Goal: Use online tool/utility: Utilize a website feature to perform a specific function

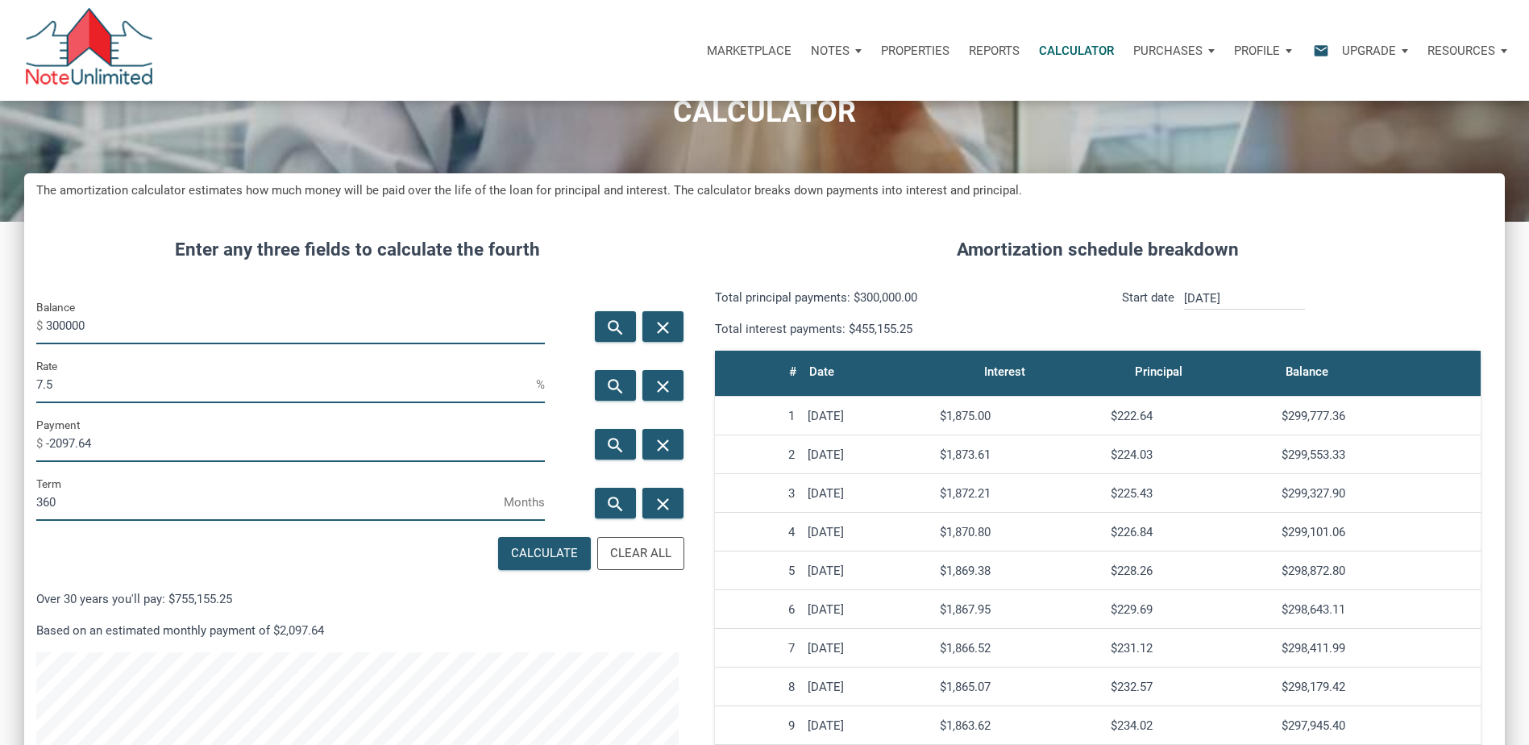
scroll to position [886, 1481]
drag, startPoint x: 115, startPoint y: 446, endPoint x: 19, endPoint y: 447, distance: 96.0
click at [19, 447] on div "CALCULATOR The amortization calculator estimates how much money will be paid ov…" at bounding box center [764, 539] width 1529 height 1038
type input "-2625"
click at [0, 389] on html "Marketplace Notes Dashboard Transactions Properties Reports Calculator Purchase…" at bounding box center [764, 291] width 1529 height 745
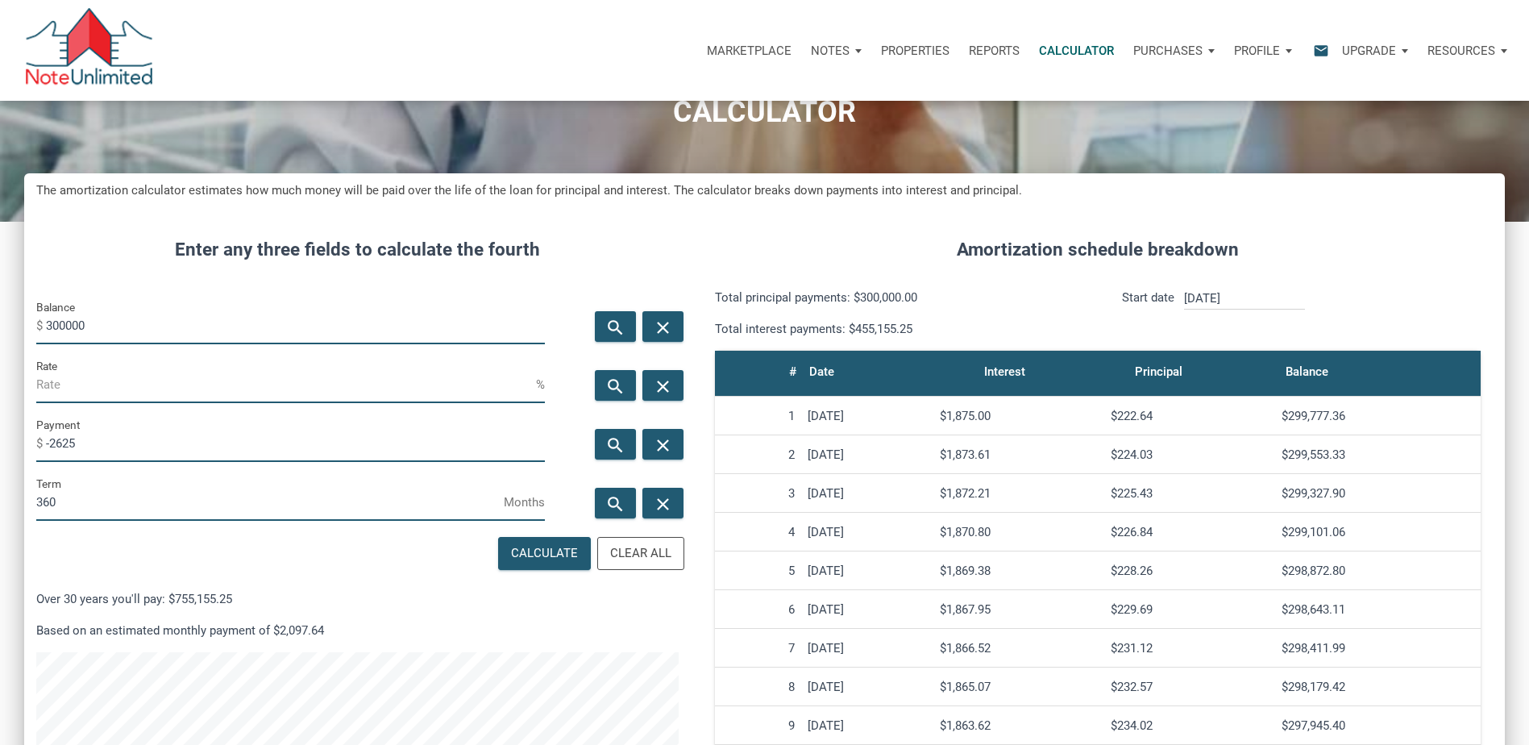
click at [0, 323] on html "Marketplace Notes Dashboard Transactions Properties Reports Calculator Purchase…" at bounding box center [764, 291] width 1529 height 745
click at [64, 394] on input "Rate" at bounding box center [286, 385] width 500 height 36
type input "6"
drag, startPoint x: 377, startPoint y: 528, endPoint x: 432, endPoint y: 540, distance: 56.1
click at [378, 528] on div "Term 360 Months" at bounding box center [290, 503] width 533 height 59
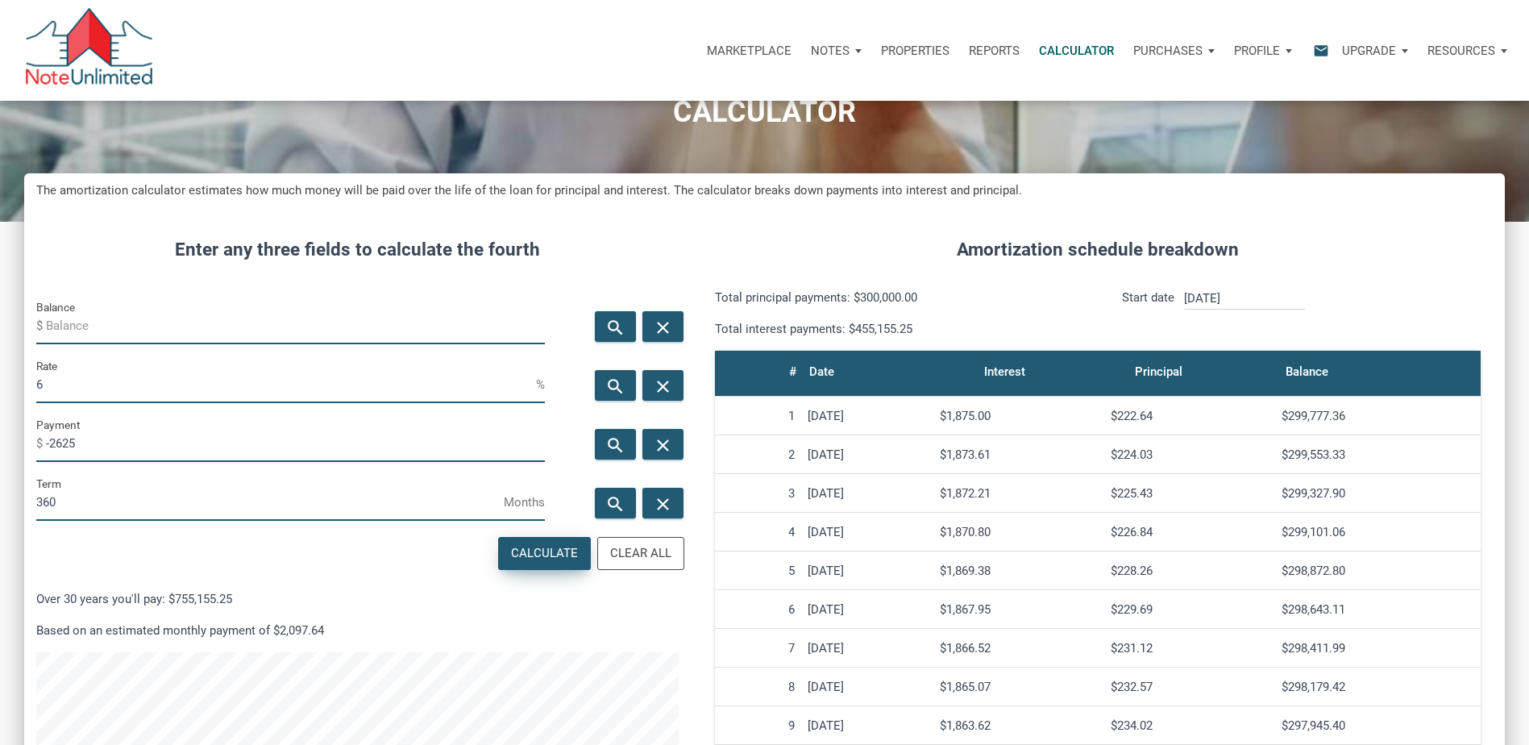
click at [537, 554] on div "Calculate" at bounding box center [544, 553] width 67 height 19
type input "437827.99"
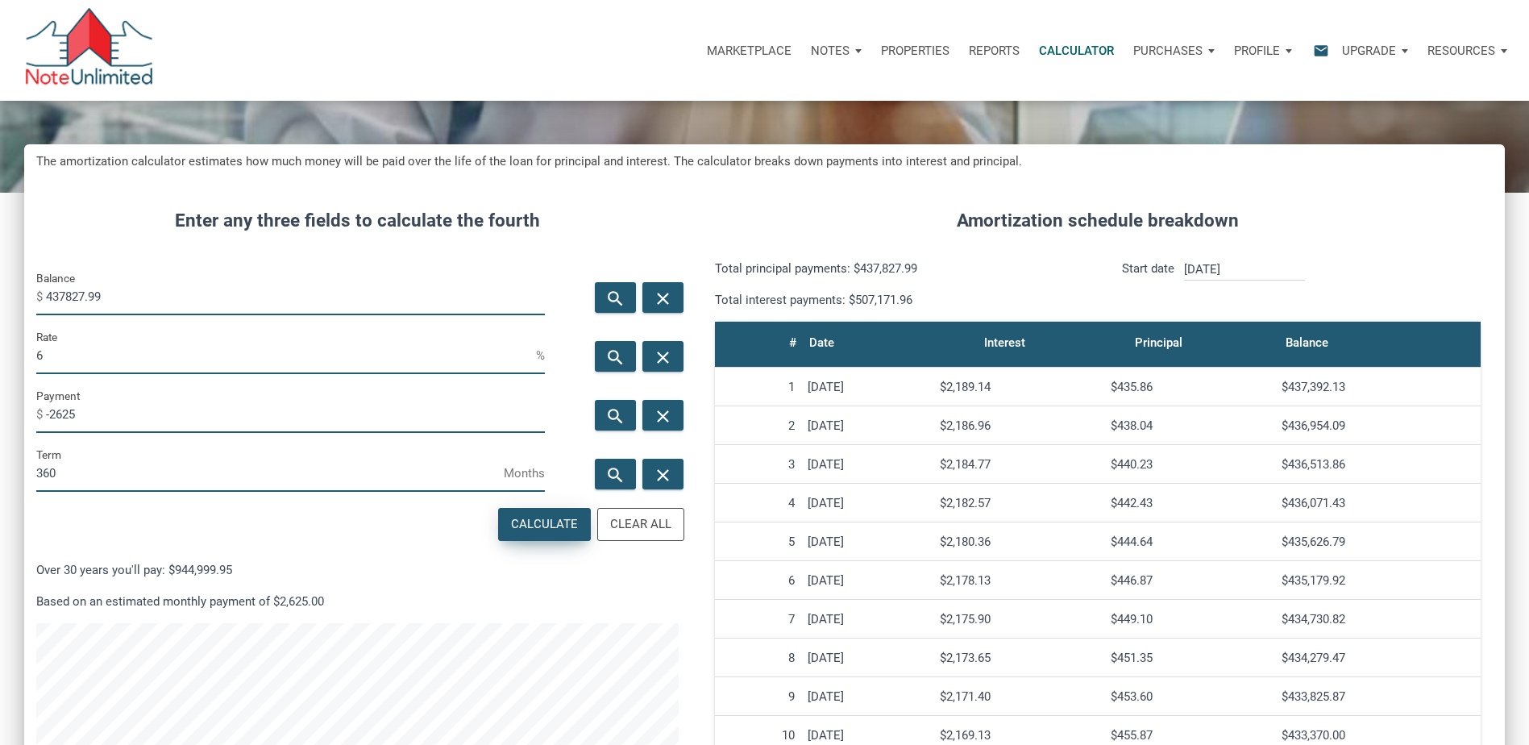
scroll to position [81, 0]
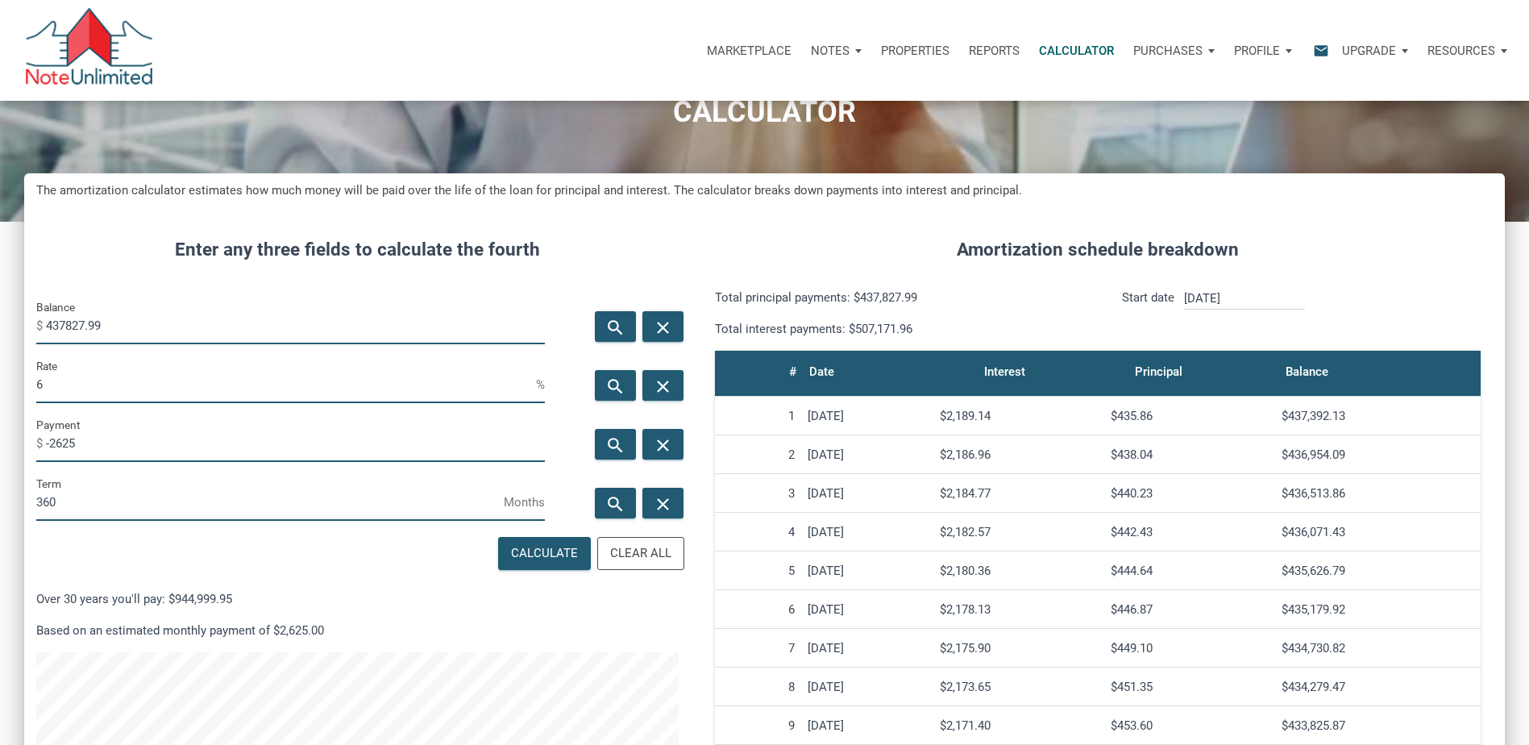
click at [73, 445] on input "-2625" at bounding box center [295, 444] width 499 height 36
click at [97, 455] on input "-2625" at bounding box center [295, 444] width 499 height 36
click at [107, 446] on input "-2625" at bounding box center [295, 444] width 499 height 36
drag, startPoint x: 88, startPoint y: 440, endPoint x: -3, endPoint y: 450, distance: 91.6
click at [0, 450] on html "Marketplace Notes Dashboard Transactions Properties Reports Calculator Purchase…" at bounding box center [764, 291] width 1529 height 745
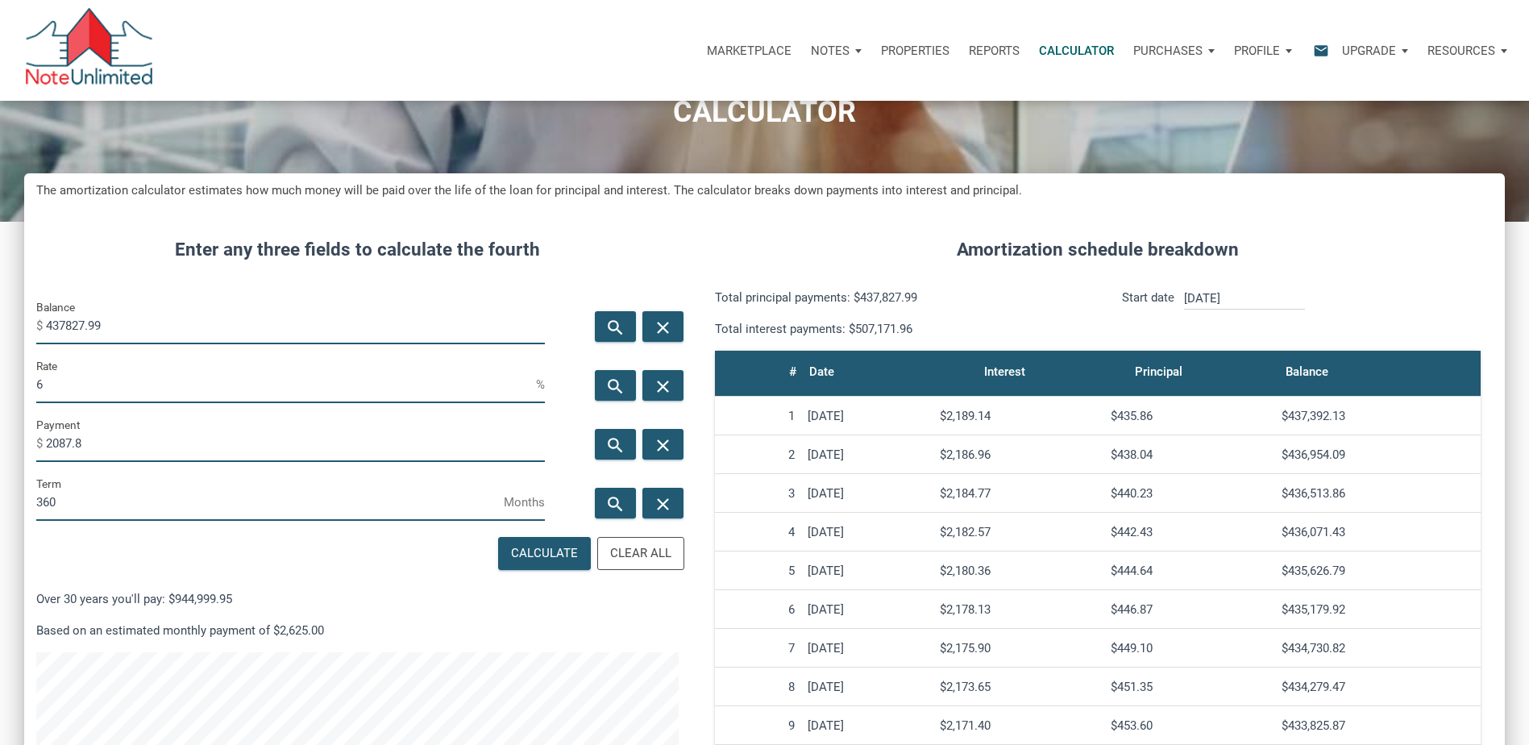
scroll to position [805359, 804763]
type input "-2087.83"
drag, startPoint x: 88, startPoint y: 320, endPoint x: -3, endPoint y: 317, distance: 91.2
click at [0, 317] on html "Marketplace Notes Dashboard Transactions Properties Reports Calculator Purchase…" at bounding box center [764, 291] width 1529 height 745
click at [524, 553] on div "Calculate" at bounding box center [544, 553] width 67 height 19
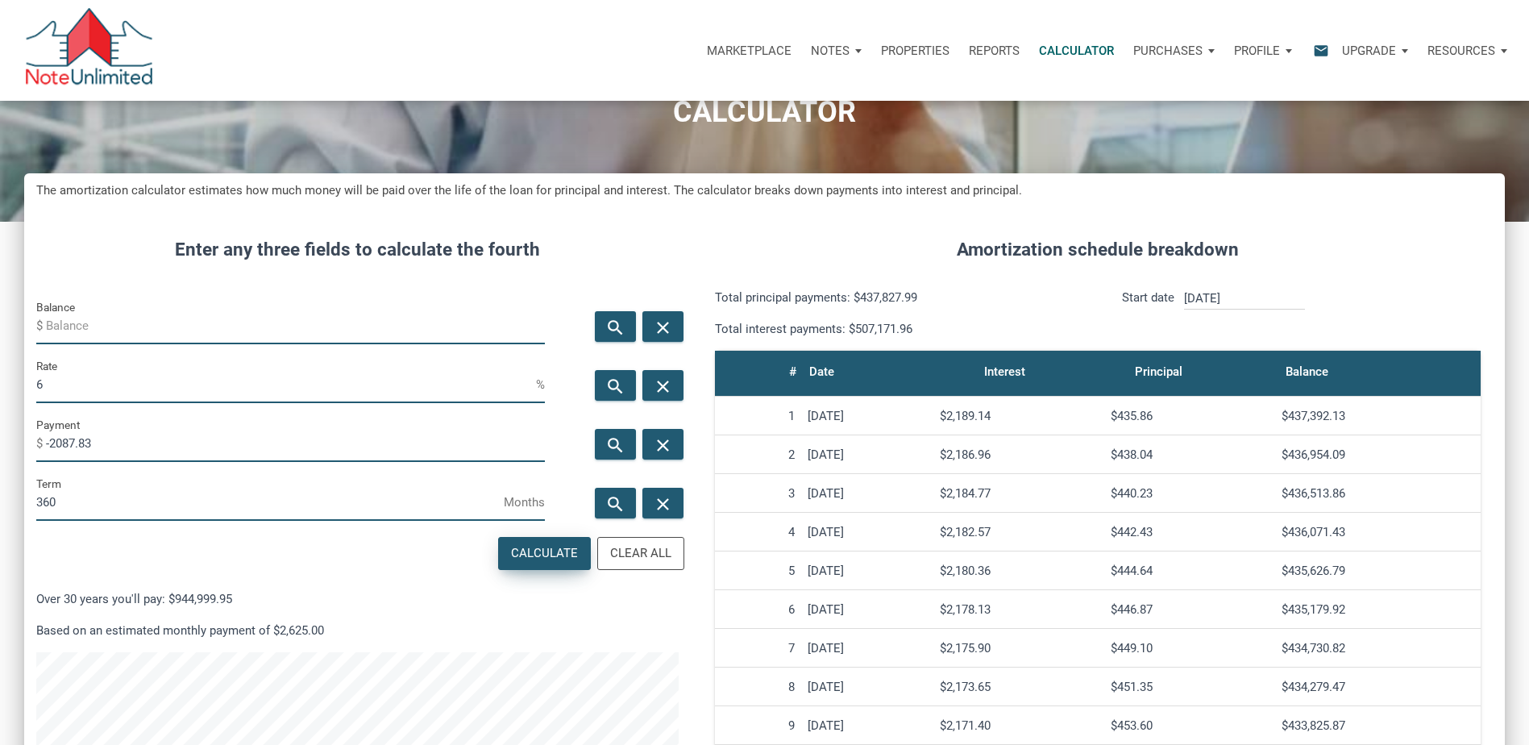
type input "348232.54"
drag, startPoint x: 113, startPoint y: 450, endPoint x: 94, endPoint y: 347, distance: 104.9
click at [29, 450] on div "Payment $ -2087.83" at bounding box center [290, 444] width 533 height 59
drag, startPoint x: 126, startPoint y: 326, endPoint x: 8, endPoint y: 339, distance: 118.5
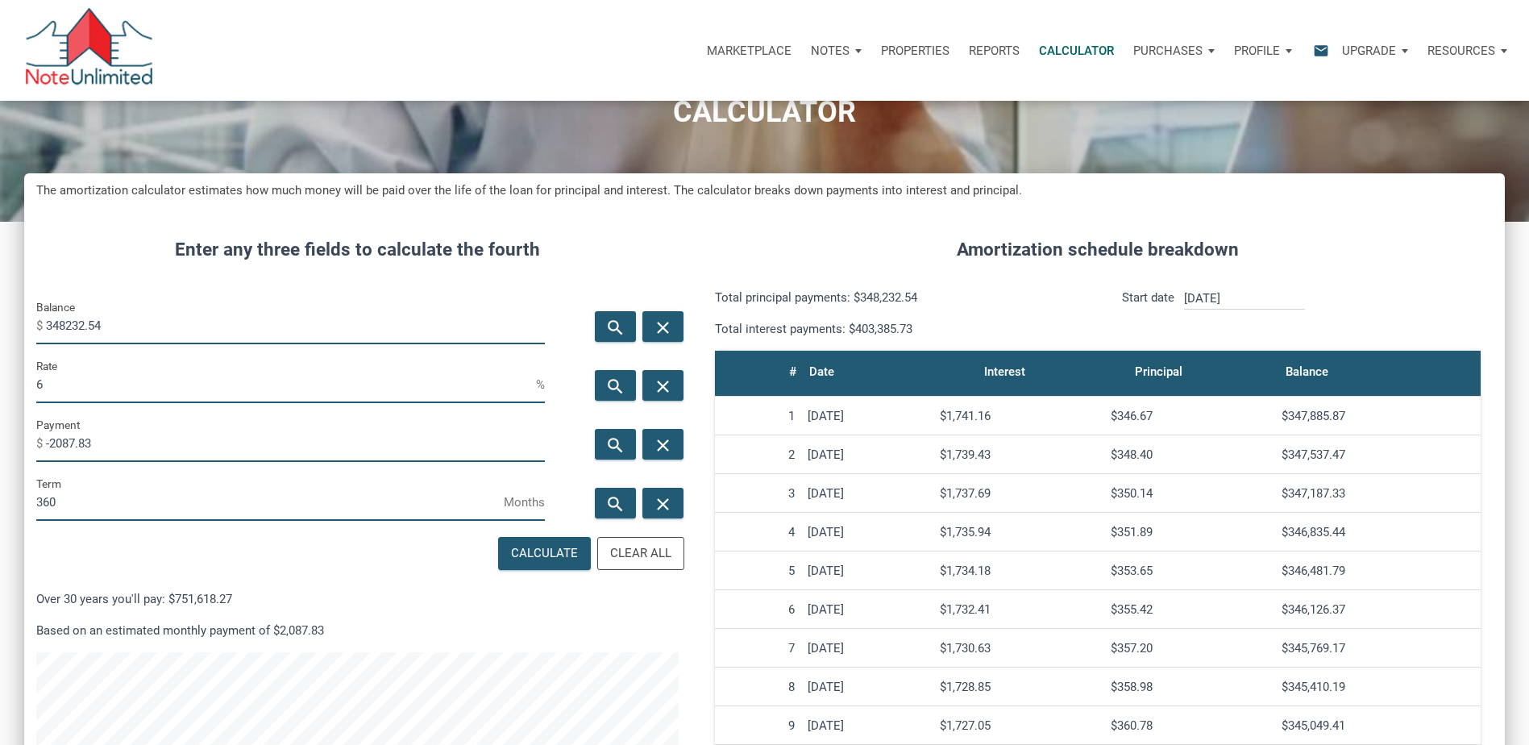
click at [10, 339] on div "CALCULATOR The amortization calculator estimates how much money will be paid ov…" at bounding box center [764, 539] width 1529 height 1038
drag, startPoint x: 129, startPoint y: 451, endPoint x: 14, endPoint y: 439, distance: 115.9
click at [14, 439] on div "CALCULATOR The amortization calculator estimates how much money will be paid ov…" at bounding box center [764, 539] width 1529 height 1038
type input "-5219.29"
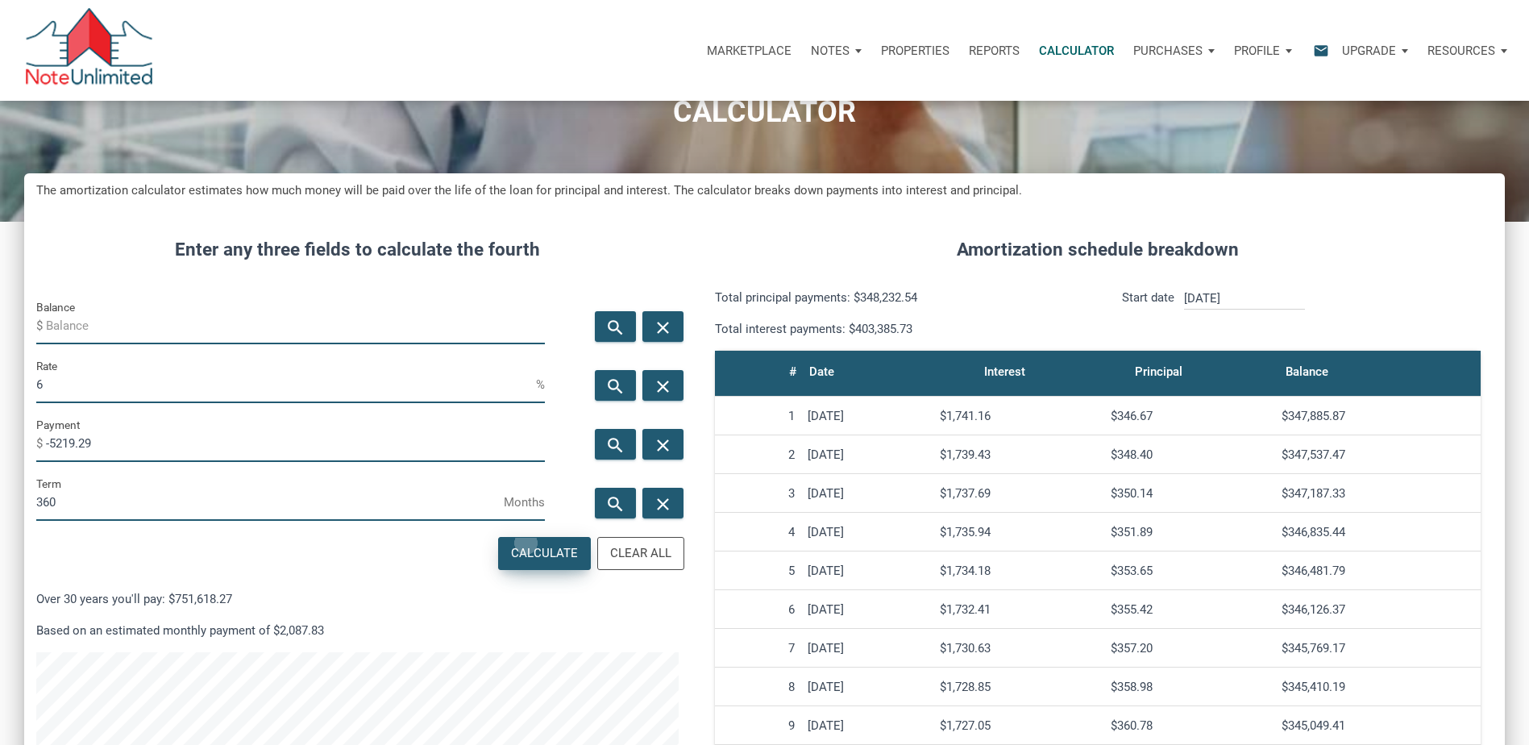
click at [528, 543] on div "Calculate" at bounding box center [544, 553] width 91 height 31
type input "870533.81"
drag, startPoint x: 119, startPoint y: 314, endPoint x: -3, endPoint y: 322, distance: 122.1
click at [0, 322] on html "Marketplace Notes Dashboard Transactions Properties Reports Calculator Purchase…" at bounding box center [764, 291] width 1529 height 745
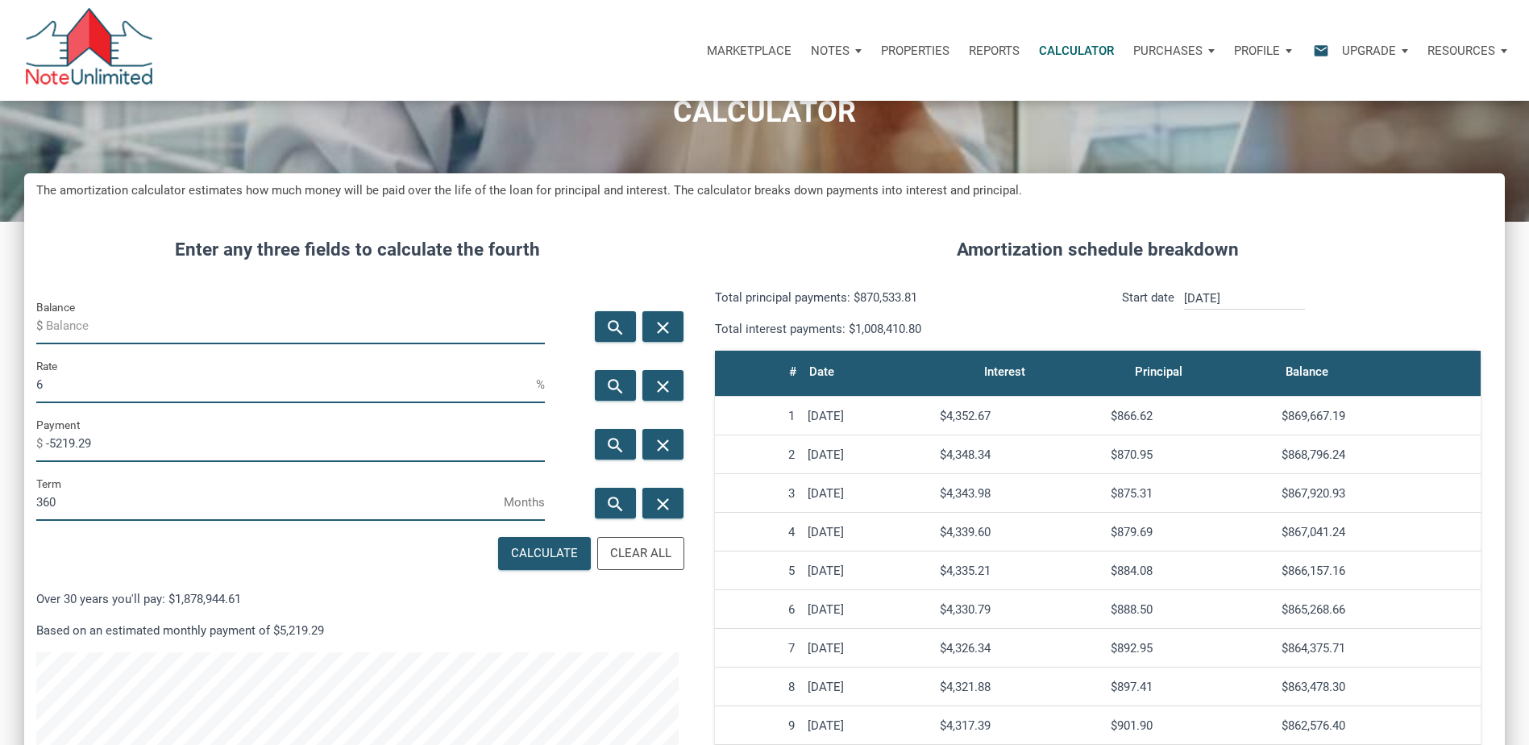
drag, startPoint x: 98, startPoint y: 443, endPoint x: 14, endPoint y: 446, distance: 84.7
click at [14, 446] on div "CALCULATOR The amortization calculator estimates how much money will be paid ov…" at bounding box center [764, 539] width 1529 height 1038
type input "-2402.58"
click at [539, 548] on div "Calculate" at bounding box center [544, 553] width 67 height 19
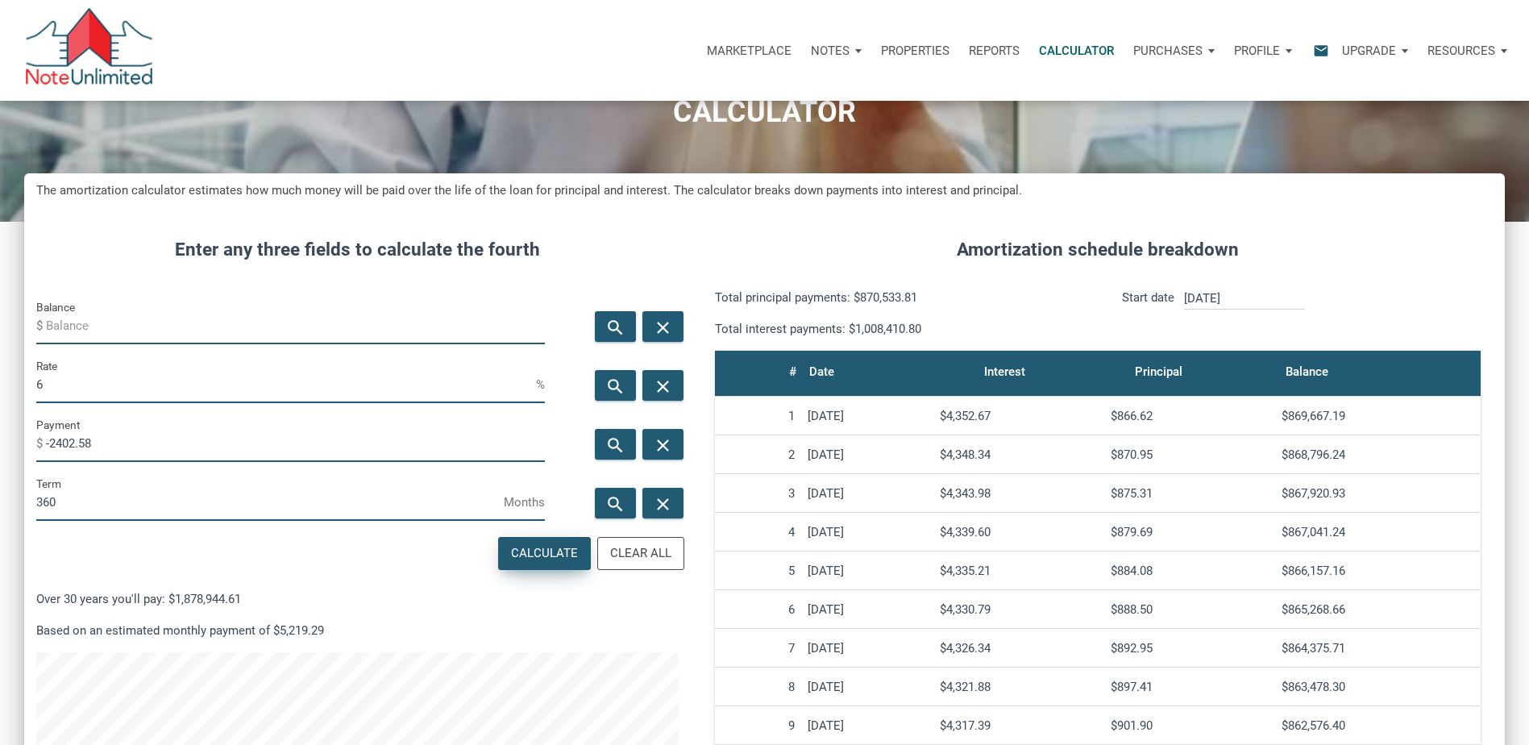
type input "400730.2"
